Goal: Task Accomplishment & Management: Complete application form

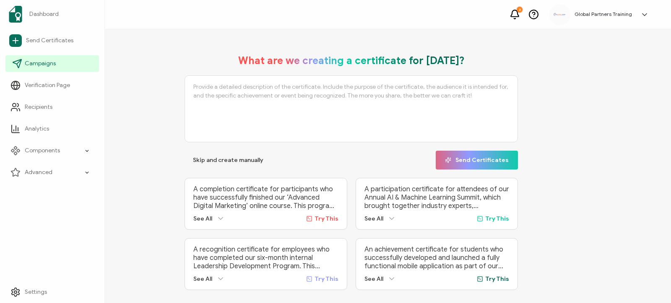
click at [52, 63] on span "Campaigns" at bounding box center [40, 64] width 31 height 8
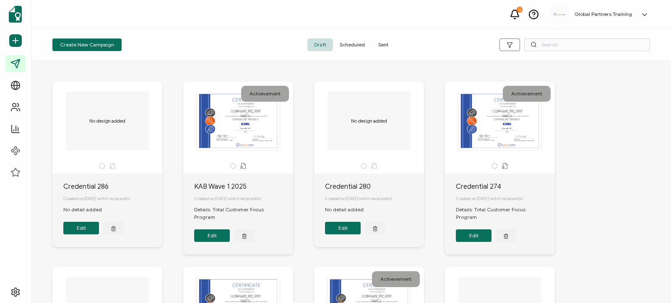
click at [381, 47] on span "Sent" at bounding box center [382, 45] width 23 height 13
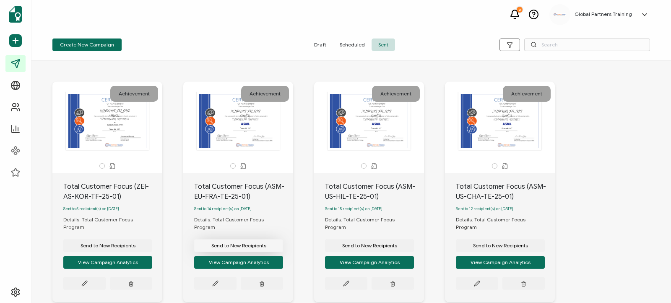
click at [246, 244] on span "Send to New Recipients" at bounding box center [238, 246] width 55 height 5
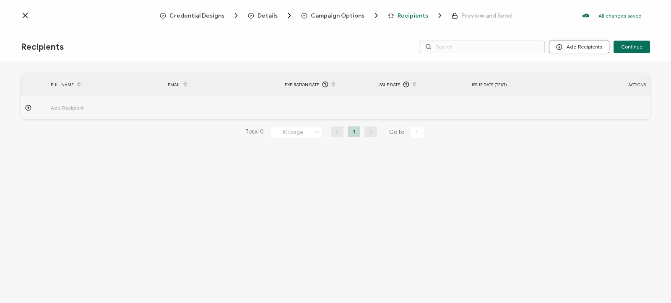
click at [581, 49] on button "Add Recipients" at bounding box center [579, 47] width 60 height 13
click at [582, 71] on span "Upload Recipients" at bounding box center [589, 69] width 42 height 6
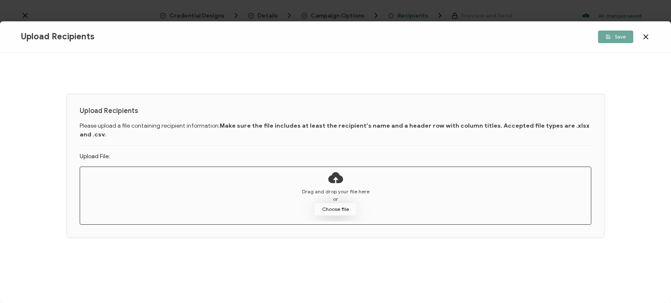
click at [339, 203] on button "Choose file" at bounding box center [335, 209] width 42 height 13
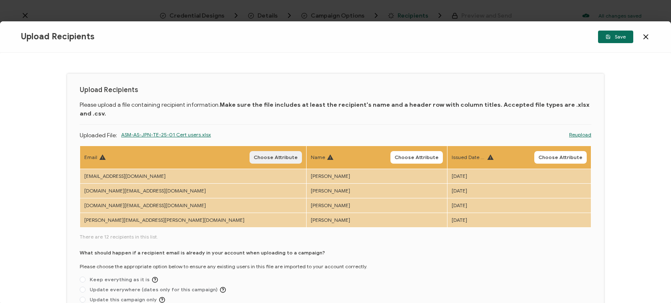
click at [254, 155] on span "Choose Attribute" at bounding box center [276, 157] width 44 height 5
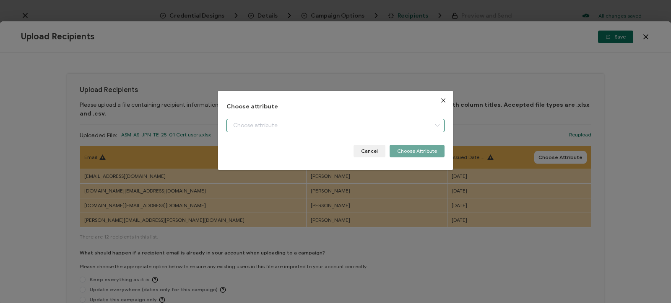
click at [254, 122] on input "dialog" at bounding box center [335, 125] width 218 height 13
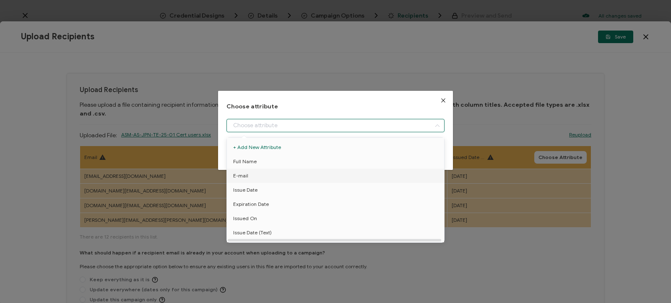
click at [252, 171] on li "E-mail" at bounding box center [335, 176] width 221 height 14
type input "E-mail"
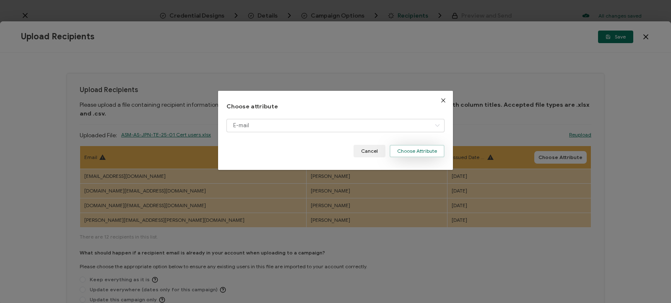
click at [430, 153] on button "Choose Attribute" at bounding box center [416, 151] width 55 height 13
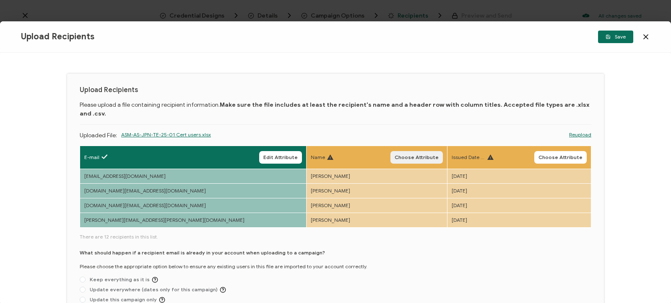
click at [394, 155] on span "Choose Attribute" at bounding box center [416, 157] width 44 height 5
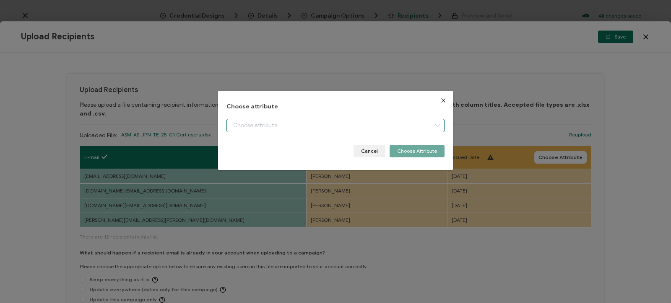
click at [279, 128] on input "dialog" at bounding box center [335, 125] width 218 height 13
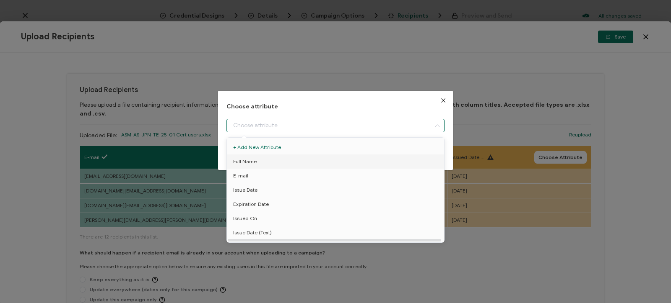
click at [263, 169] on li "Full Name" at bounding box center [335, 162] width 221 height 14
type input "Full Name"
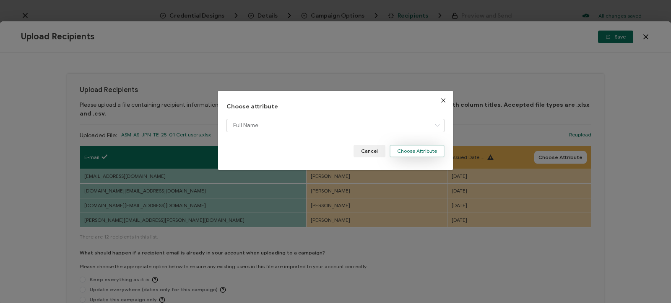
click at [434, 150] on button "Choose Attribute" at bounding box center [416, 151] width 55 height 13
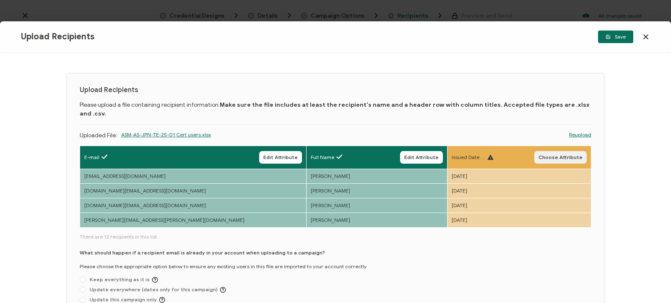
click at [558, 155] on span "Choose Attribute" at bounding box center [560, 157] width 44 height 5
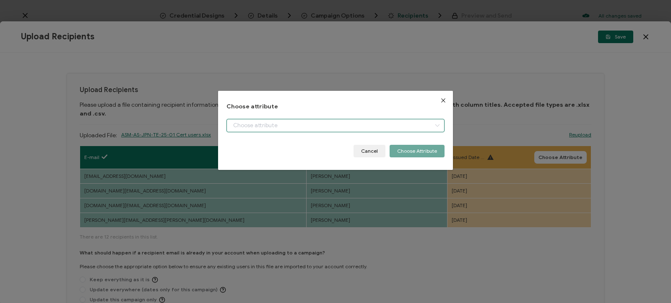
click at [317, 119] on input "dialog" at bounding box center [335, 125] width 218 height 13
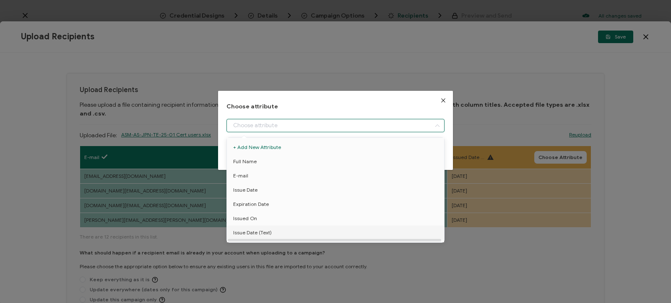
click at [262, 233] on span "Issue Date (Text)" at bounding box center [252, 233] width 39 height 14
type input "Issue Date (Text)"
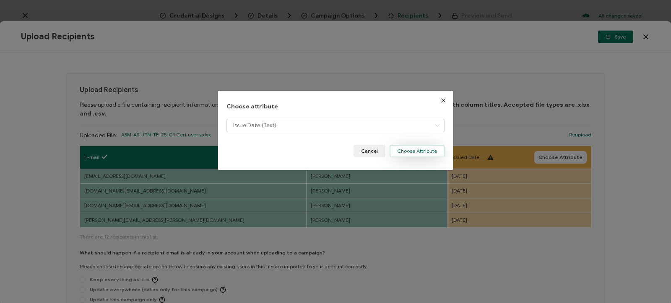
click at [412, 153] on button "Choose Attribute" at bounding box center [416, 151] width 55 height 13
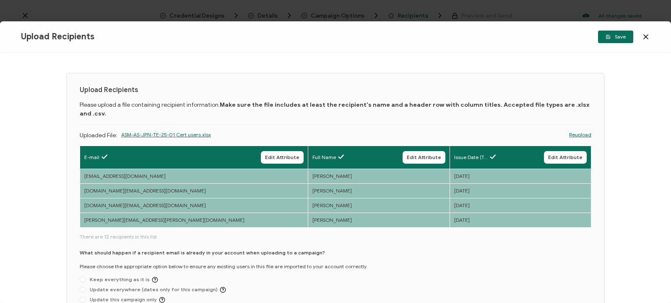
scroll to position [80, 0]
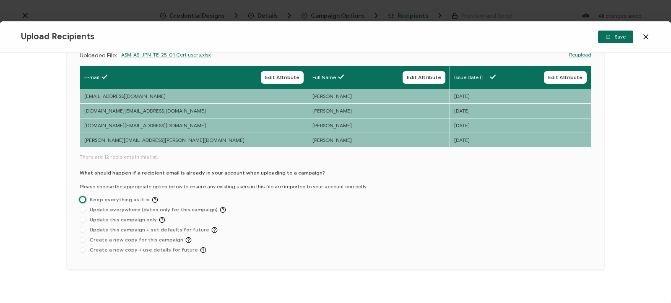
click at [84, 197] on span at bounding box center [83, 200] width 6 height 6
click at [84, 197] on input "Keep everything as it is" at bounding box center [83, 200] width 6 height 7
radio input "true"
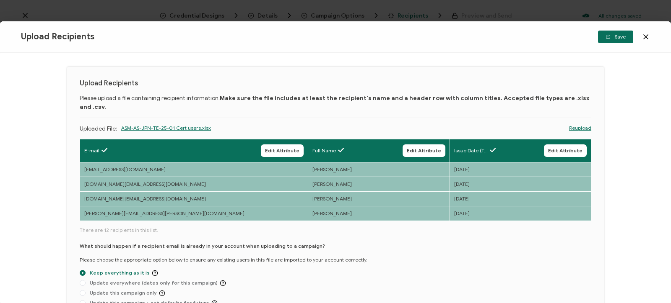
scroll to position [0, 0]
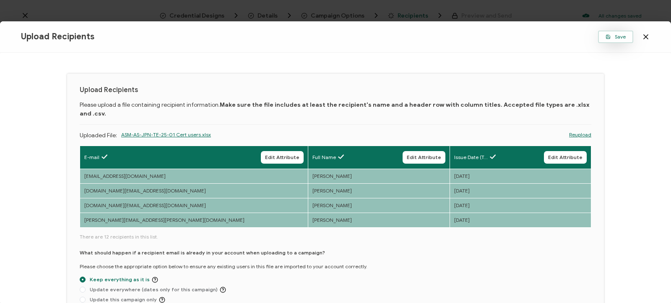
click at [605, 33] on button "Save" at bounding box center [615, 37] width 35 height 13
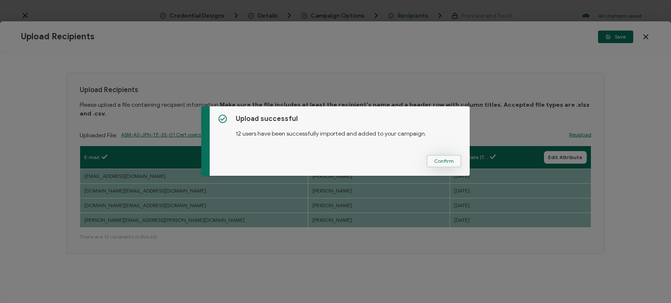
click at [449, 162] on span "Confirm" at bounding box center [444, 161] width 20 height 5
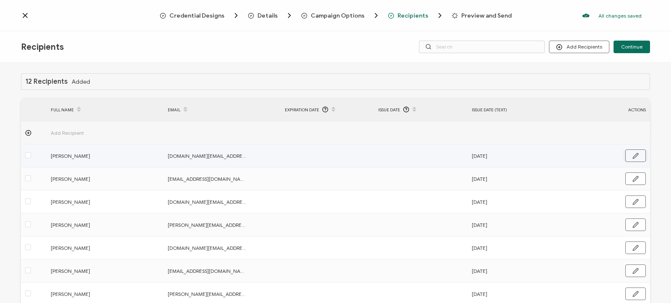
click at [629, 153] on button "button" at bounding box center [635, 156] width 21 height 13
click at [410, 156] on input "text" at bounding box center [414, 156] width 73 height 13
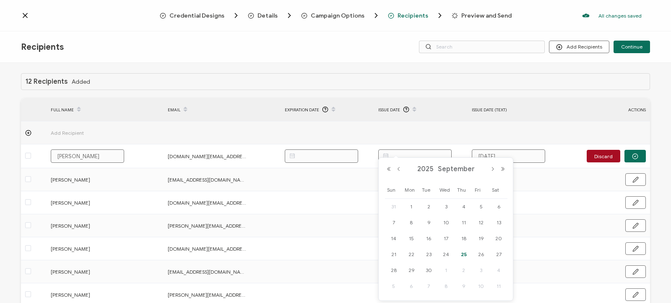
click at [462, 258] on span "25" at bounding box center [464, 255] width 10 height 10
type input "[DATE]"
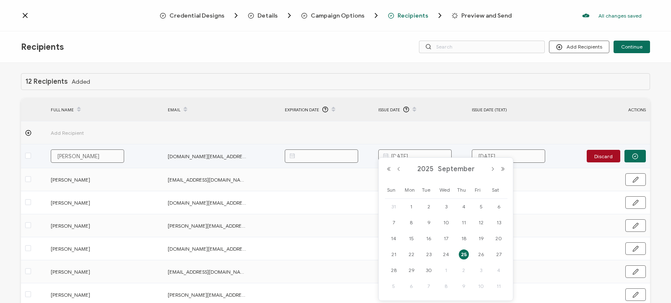
drag, startPoint x: 428, startPoint y: 156, endPoint x: 366, endPoint y: 156, distance: 62.5
click at [378, 156] on input "[DATE]" at bounding box center [414, 156] width 73 height 13
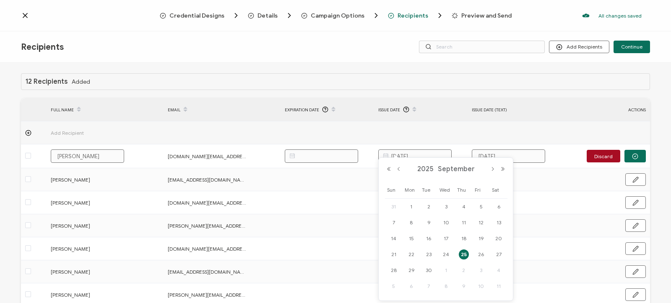
click at [586, 127] on td at bounding box center [610, 133] width 80 height 23
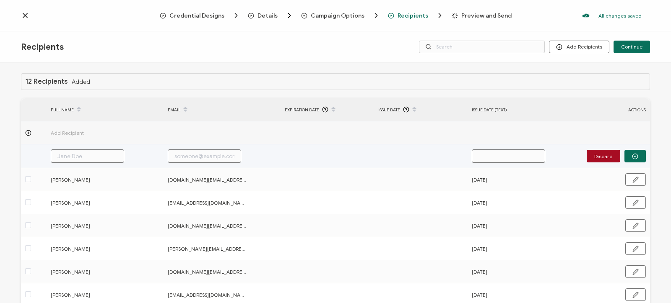
click at [526, 152] on input "text" at bounding box center [508, 156] width 73 height 13
click at [612, 156] on button "Discard" at bounding box center [603, 156] width 34 height 13
click at [641, 157] on button "button" at bounding box center [635, 156] width 21 height 13
click at [425, 155] on input "text" at bounding box center [414, 156] width 73 height 13
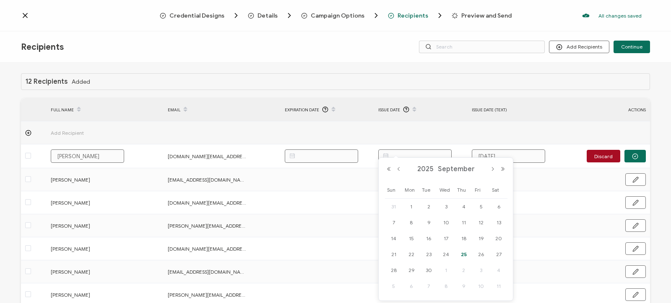
paste input "[DATE]"
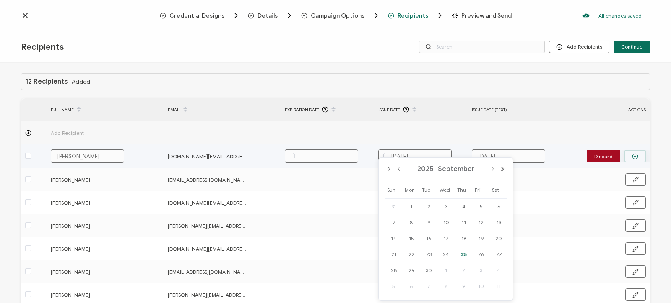
type input "[DATE]"
click at [635, 155] on icon "button" at bounding box center [635, 156] width 6 height 6
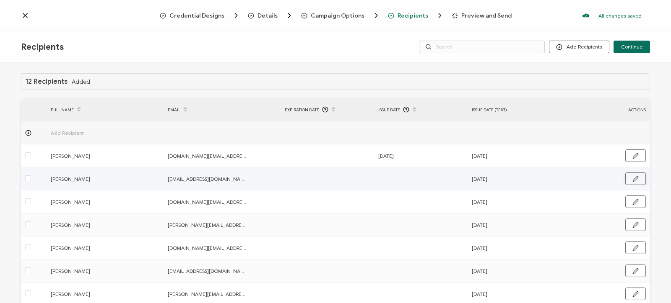
click at [640, 176] on button "button" at bounding box center [635, 179] width 21 height 13
click at [427, 182] on input "text" at bounding box center [414, 179] width 73 height 13
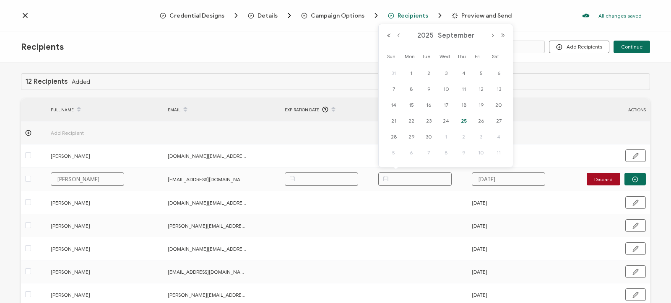
paste input "[DATE]"
type input "[DATE]"
click at [635, 179] on icon "button" at bounding box center [635, 179] width 6 height 6
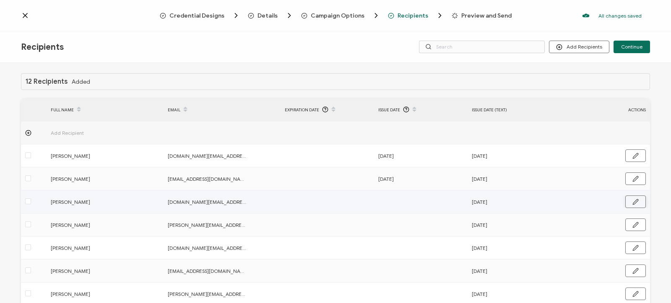
click at [637, 202] on icon "button" at bounding box center [635, 202] width 6 height 6
click at [413, 202] on input "text" at bounding box center [414, 202] width 73 height 13
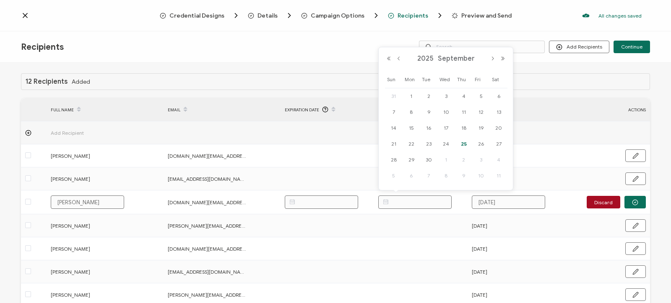
paste input "[DATE]"
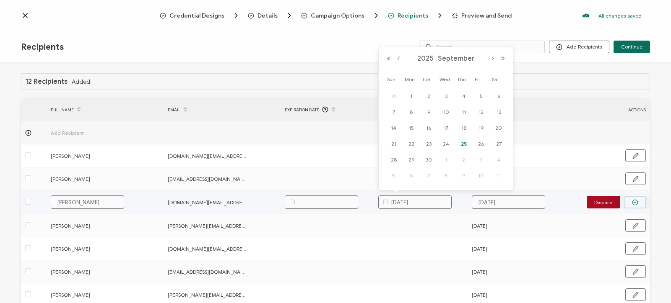
type input "[DATE]"
click at [632, 202] on icon "button" at bounding box center [635, 203] width 6 height 6
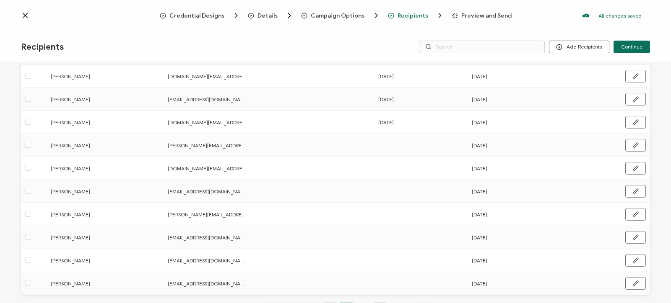
scroll to position [104, 0]
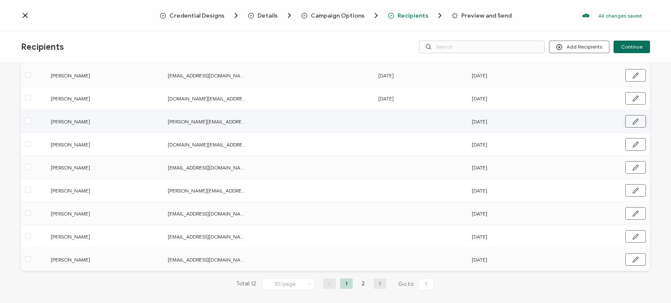
click at [638, 118] on button "button" at bounding box center [635, 121] width 21 height 13
click at [420, 122] on input "text" at bounding box center [414, 120] width 73 height 13
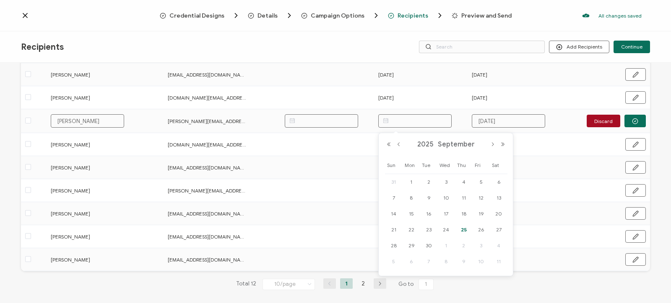
paste input "[DATE]"
type input "[DATE]"
click at [637, 119] on circle "button" at bounding box center [634, 121] width 5 height 5
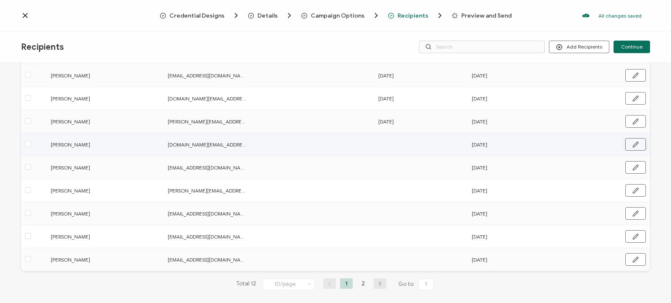
click at [637, 141] on button "button" at bounding box center [635, 144] width 21 height 13
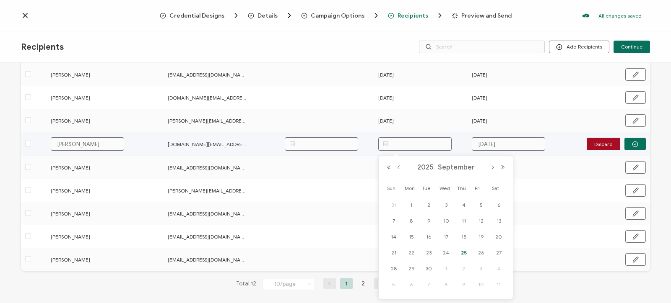
click at [402, 144] on input "text" at bounding box center [414, 143] width 73 height 13
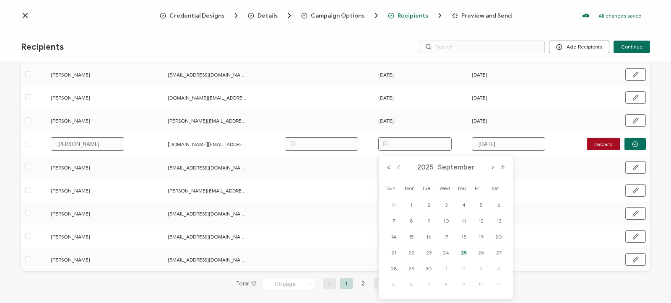
paste input "[DATE]"
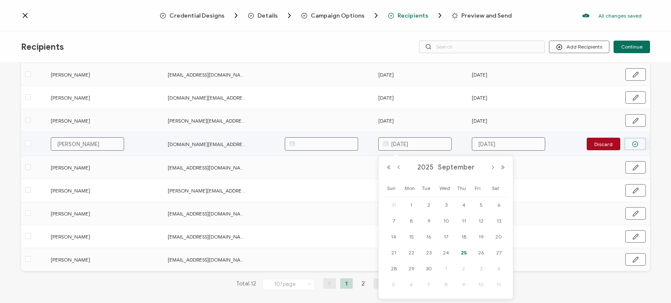
type input "[DATE]"
click at [638, 142] on icon "button" at bounding box center [635, 144] width 6 height 6
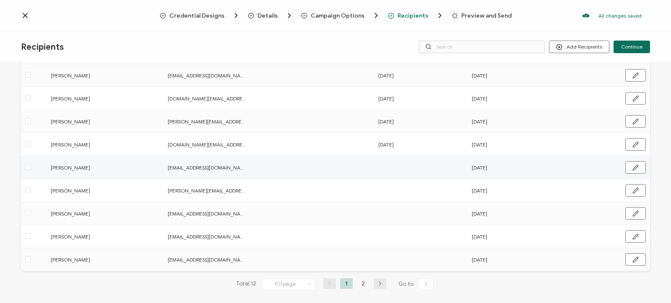
drag, startPoint x: 635, startPoint y: 168, endPoint x: 526, endPoint y: 182, distance: 109.9
click at [635, 169] on icon "button" at bounding box center [635, 168] width 6 height 6
click at [410, 169] on input "text" at bounding box center [414, 167] width 73 height 13
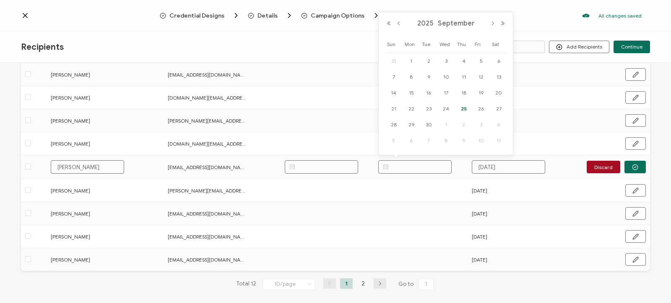
paste input "[DATE]"
type input "[DATE]"
click at [638, 166] on button "button" at bounding box center [634, 167] width 21 height 13
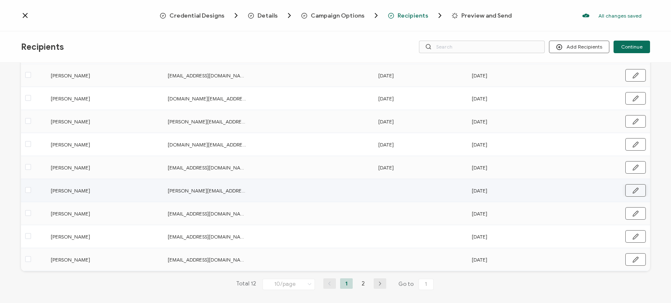
drag, startPoint x: 635, startPoint y: 190, endPoint x: 626, endPoint y: 192, distance: 9.0
click at [635, 190] on icon "button" at bounding box center [635, 191] width 6 height 6
click at [404, 193] on input "text" at bounding box center [414, 190] width 73 height 13
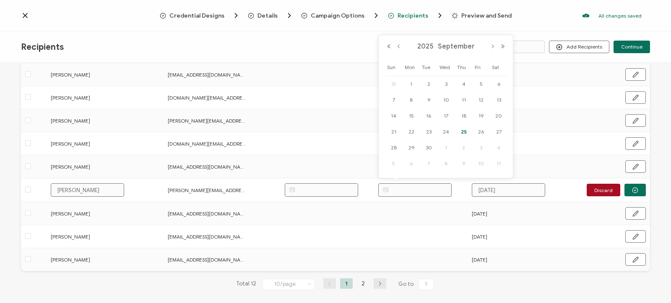
paste input "[DATE]"
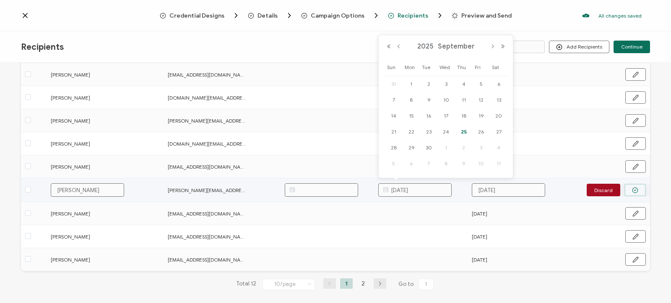
type input "[DATE]"
click at [636, 189] on circle "button" at bounding box center [634, 190] width 5 height 5
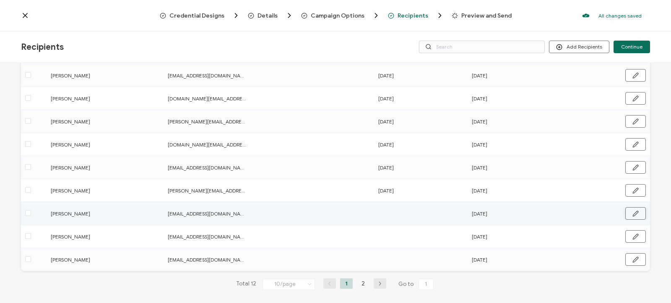
drag, startPoint x: 634, startPoint y: 213, endPoint x: 627, endPoint y: 213, distance: 6.8
click at [633, 213] on icon "button" at bounding box center [635, 214] width 6 height 6
click at [406, 215] on input "text" at bounding box center [414, 213] width 73 height 13
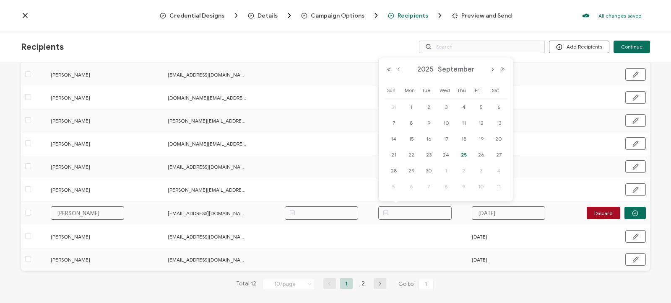
paste input "[DATE]"
type input "[DATE]"
click at [641, 215] on button "button" at bounding box center [634, 213] width 21 height 13
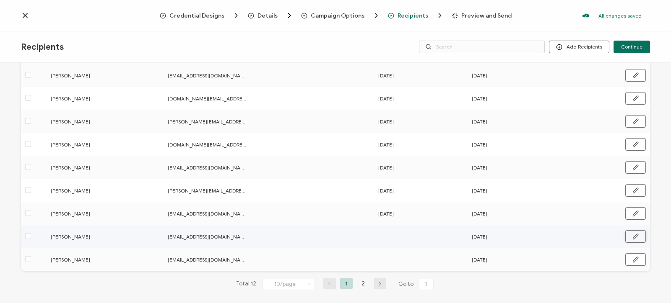
click at [633, 235] on icon "button" at bounding box center [635, 237] width 6 height 6
click at [404, 236] on input "text" at bounding box center [414, 236] width 73 height 13
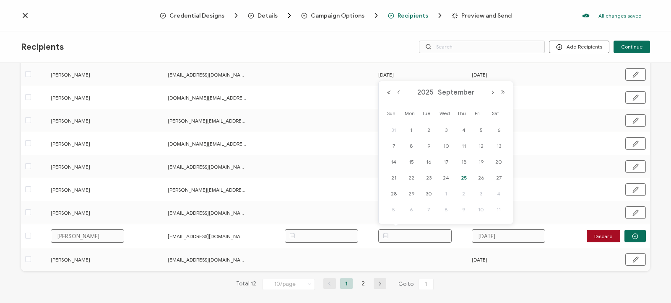
paste input "[DATE]"
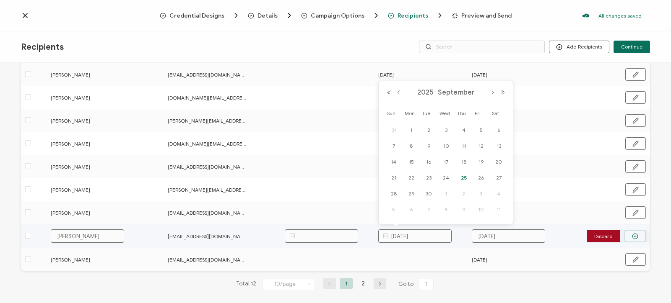
type input "[DATE]"
click at [632, 233] on button "button" at bounding box center [634, 236] width 21 height 13
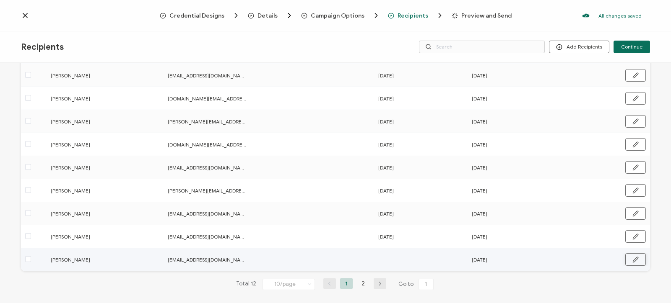
click at [636, 258] on icon "button" at bounding box center [635, 259] width 5 height 5
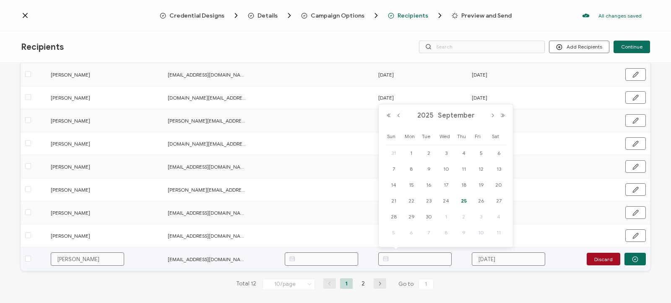
click at [418, 264] on input "text" at bounding box center [414, 259] width 73 height 13
paste input "[DATE]"
type input "[DATE]"
click at [633, 260] on icon "button" at bounding box center [635, 260] width 6 height 6
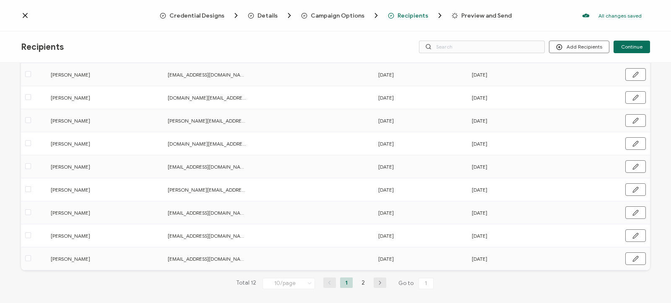
scroll to position [104, 0]
click at [362, 284] on li "2" at bounding box center [363, 284] width 13 height 10
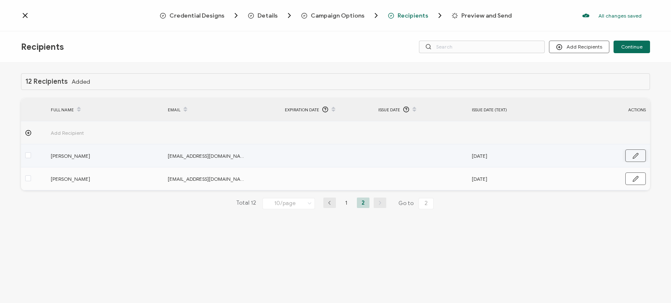
click at [632, 153] on icon "button" at bounding box center [635, 156] width 6 height 6
click at [410, 157] on input "text" at bounding box center [414, 156] width 73 height 13
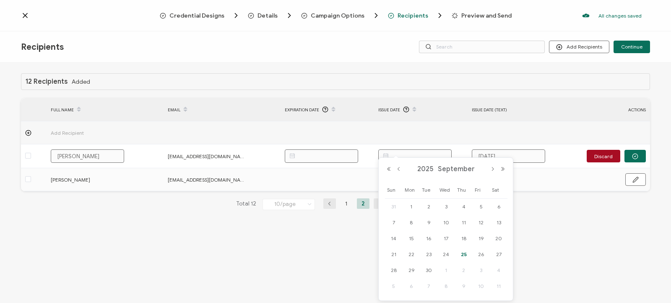
paste input "[DATE]"
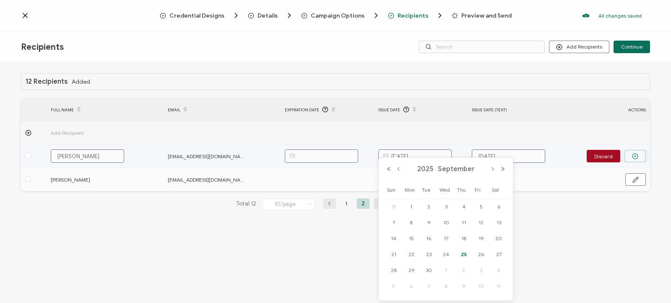
type input "[DATE]"
click at [636, 155] on icon "button" at bounding box center [635, 156] width 6 height 6
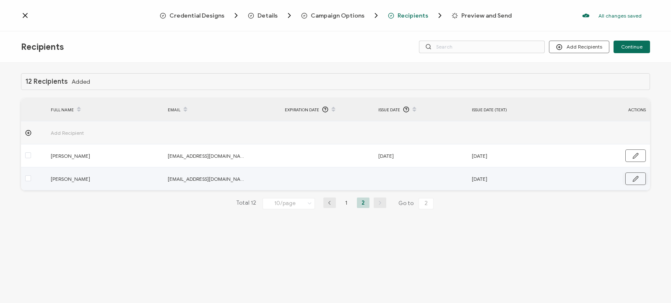
click at [631, 178] on button "button" at bounding box center [635, 179] width 21 height 13
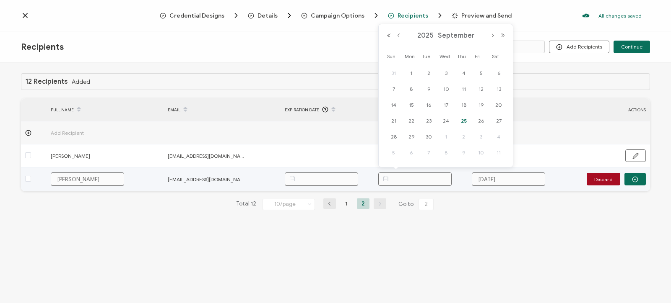
click at [394, 178] on input "text" at bounding box center [414, 179] width 73 height 13
paste input "[DATE]"
type input "[DATE]"
click at [641, 177] on button "button" at bounding box center [634, 179] width 21 height 13
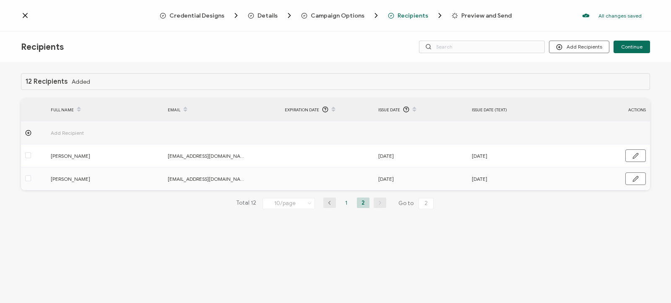
click at [342, 203] on li "1" at bounding box center [346, 203] width 13 height 10
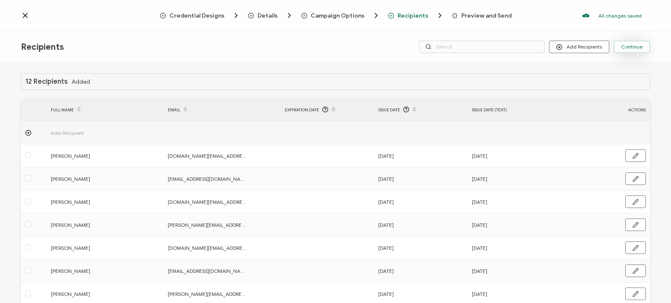
click at [631, 46] on span "Continue" at bounding box center [631, 46] width 21 height 5
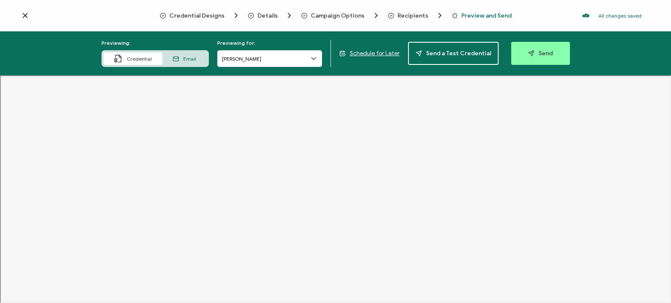
click at [267, 12] on div "Details" at bounding box center [261, 15] width 27 height 8
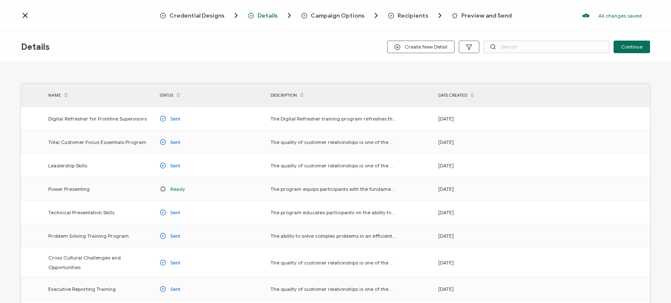
click at [215, 17] on span "Credential Designs" at bounding box center [196, 16] width 55 height 6
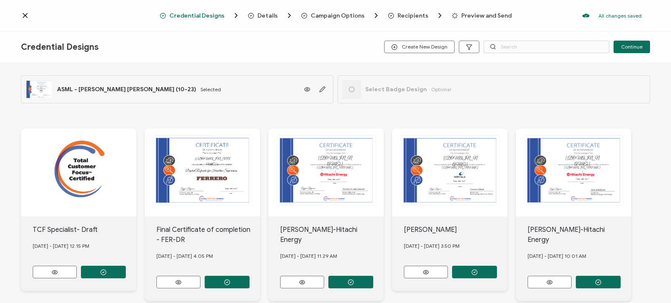
click at [252, 18] on circle "Breadcrumb" at bounding box center [250, 15] width 5 height 5
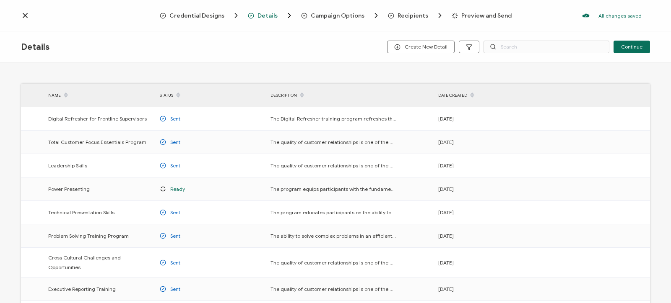
click at [328, 19] on div "Campaign Options" at bounding box center [324, 15] width 47 height 8
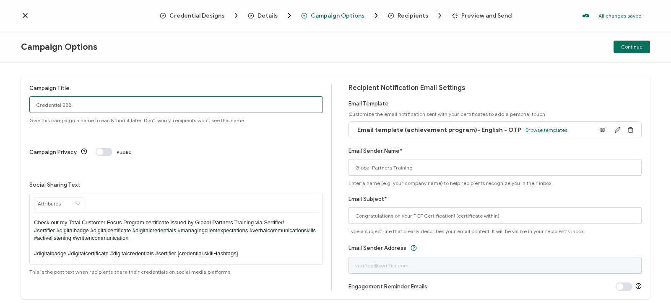
drag, startPoint x: 90, startPoint y: 106, endPoint x: 0, endPoint y: 110, distance: 89.8
click at [29, 110] on input "Credential 288" at bounding box center [175, 104] width 293 height 17
paste input "ASM-AS-JPN-TE-25-01"
type input "Total Customer Focus (ASM-AS-JPN-TE-25-01)"
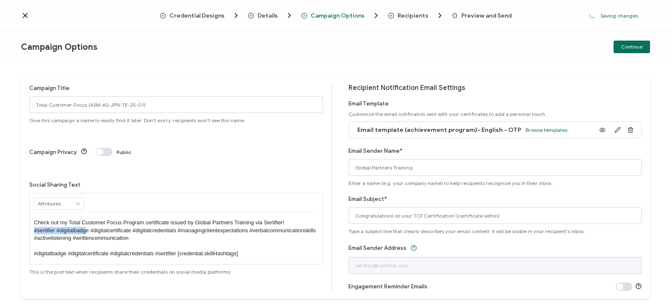
drag, startPoint x: 87, startPoint y: 198, endPoint x: 25, endPoint y: 198, distance: 62.0
click at [34, 213] on div "Check out my Total Customer Focus Program certificate issued by Global Partners…" at bounding box center [176, 238] width 284 height 51
click at [38, 219] on p "Check out my Total Customer Focus Program certificate issued by Global Partners…" at bounding box center [176, 238] width 284 height 39
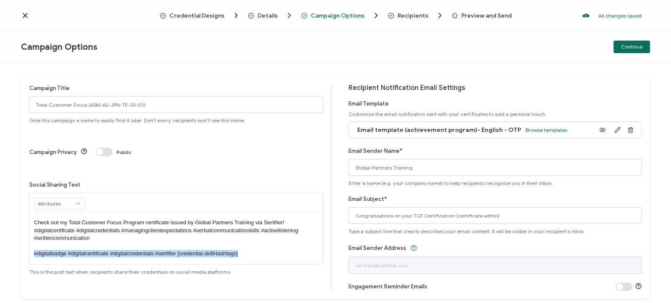
drag, startPoint x: 262, startPoint y: 220, endPoint x: 7, endPoint y: 223, distance: 254.5
click at [34, 223] on div "Check out my Total Customer Focus Program certificate issued by Global Partners…" at bounding box center [176, 238] width 284 height 51
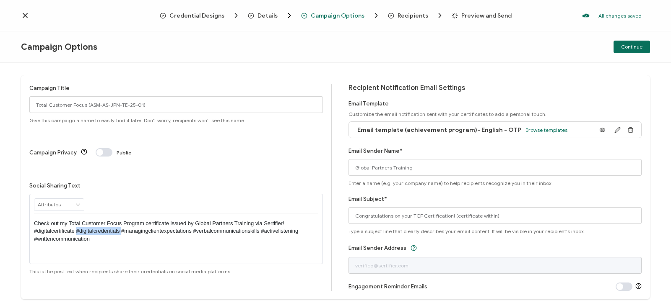
drag, startPoint x: 121, startPoint y: 197, endPoint x: 77, endPoint y: 195, distance: 44.5
click at [77, 220] on p "Check out my Total Customer Focus Program certificate issued by Global Partners…" at bounding box center [176, 231] width 284 height 23
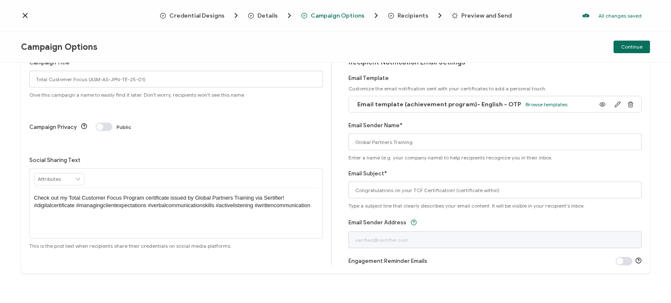
click at [624, 47] on span "Continue" at bounding box center [631, 46] width 21 height 5
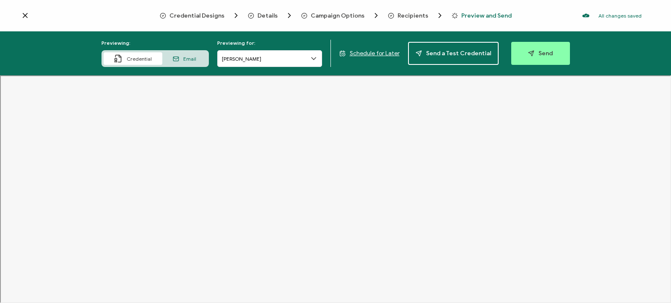
click at [181, 52] on div "Credential Email" at bounding box center [154, 58] width 107 height 17
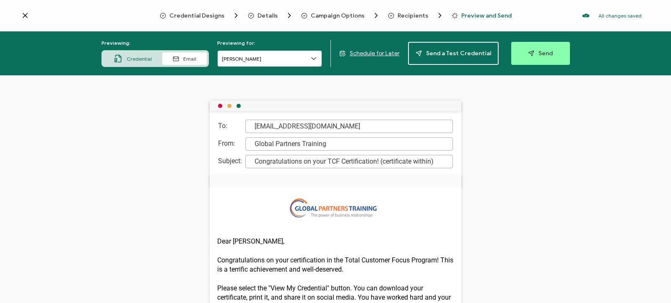
click at [255, 56] on input "[PERSON_NAME]" at bounding box center [269, 58] width 105 height 17
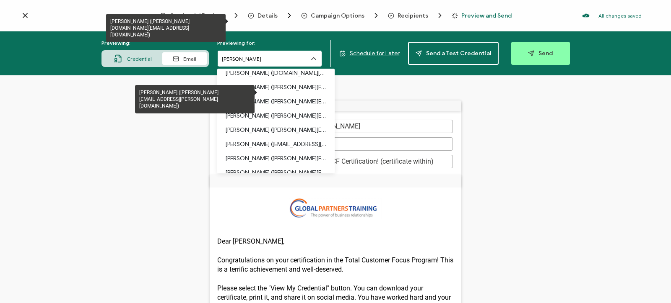
scroll to position [71, 0]
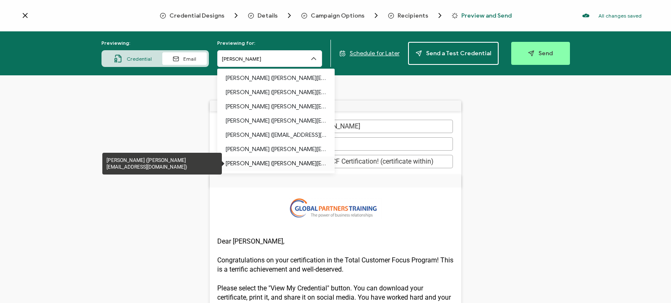
click at [290, 163] on p "[PERSON_NAME] ([PERSON_NAME][EMAIL_ADDRESS][DOMAIN_NAME])" at bounding box center [276, 164] width 101 height 14
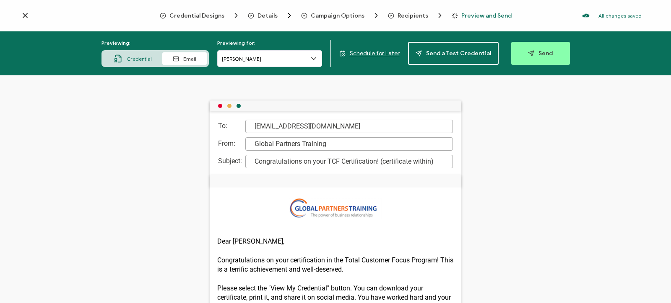
click at [145, 58] on span "Credential" at bounding box center [139, 59] width 25 height 6
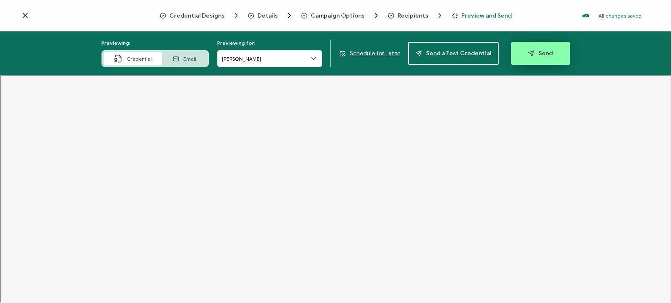
click at [550, 51] on button "Send" at bounding box center [540, 53] width 59 height 23
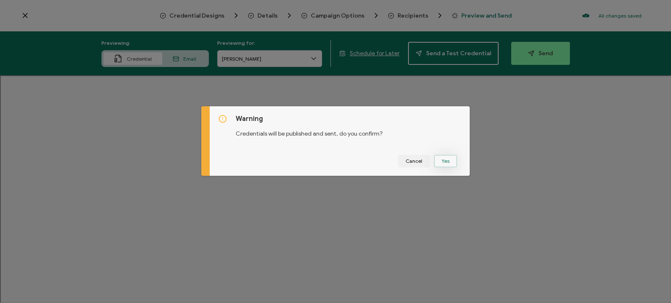
click at [451, 161] on button "Yes" at bounding box center [445, 161] width 23 height 13
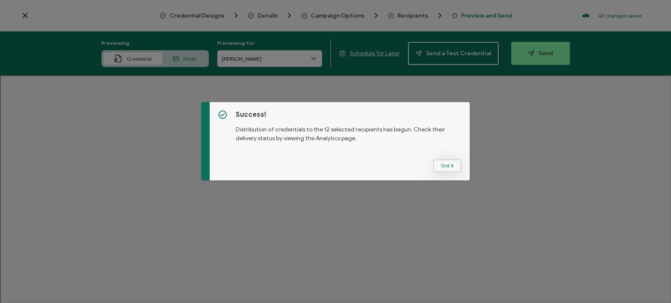
click at [451, 167] on button "Got It" at bounding box center [447, 166] width 28 height 13
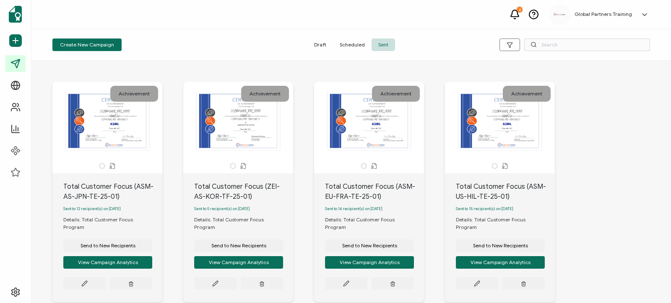
drag, startPoint x: 246, startPoint y: 261, endPoint x: 648, endPoint y: 166, distance: 413.1
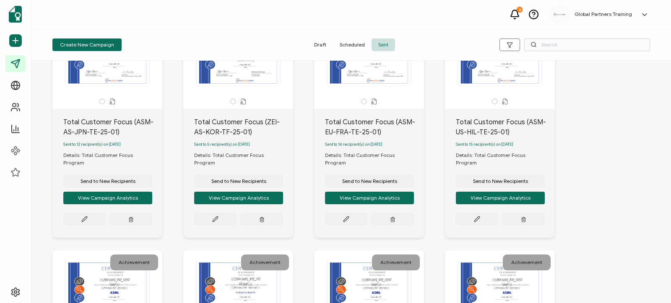
scroll to position [53, 0]
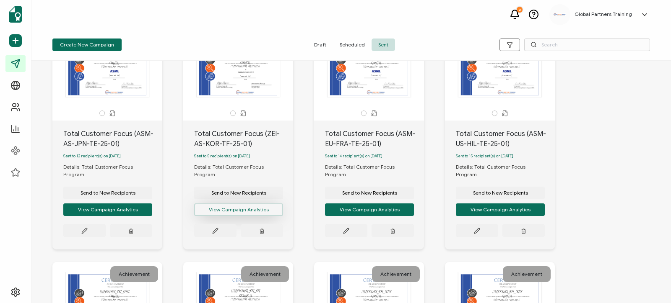
click at [238, 207] on button "View Campaign Analytics" at bounding box center [238, 210] width 89 height 13
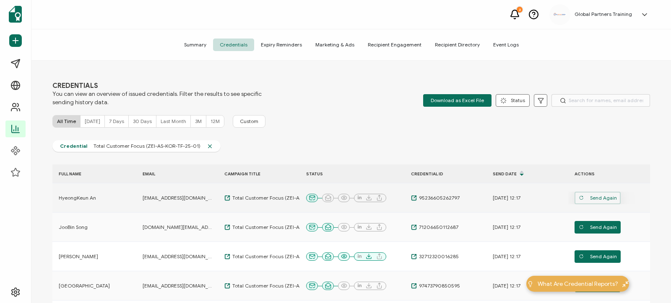
click at [600, 199] on span "Send Again" at bounding box center [597, 198] width 38 height 13
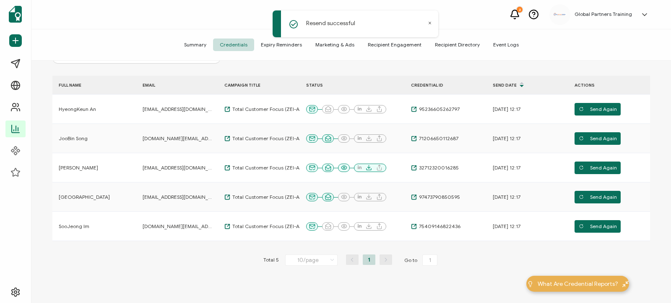
scroll to position [132, 0]
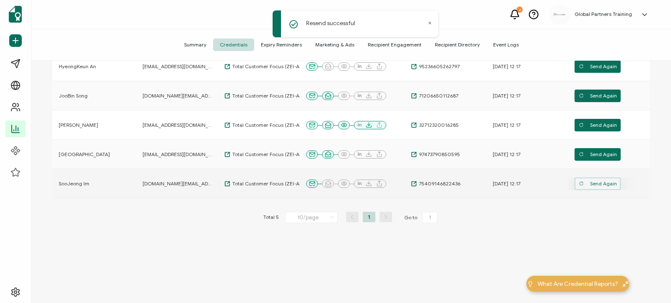
click at [604, 182] on span "Send Again" at bounding box center [597, 184] width 38 height 13
